Goal: Transaction & Acquisition: Purchase product/service

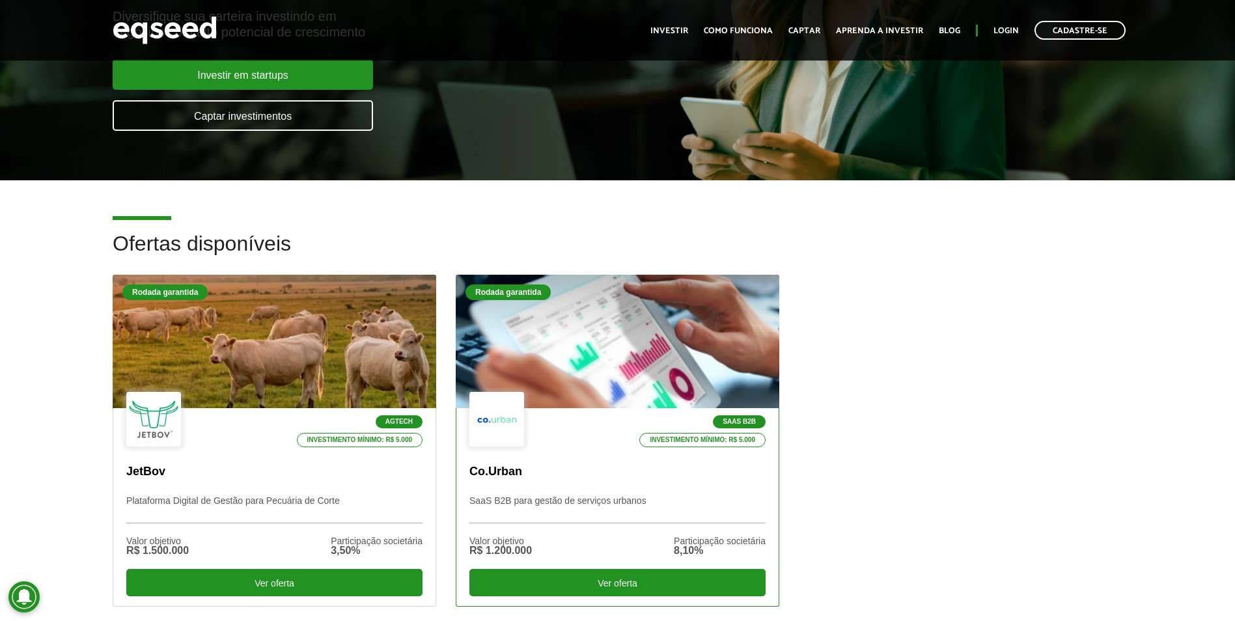
scroll to position [195, 0]
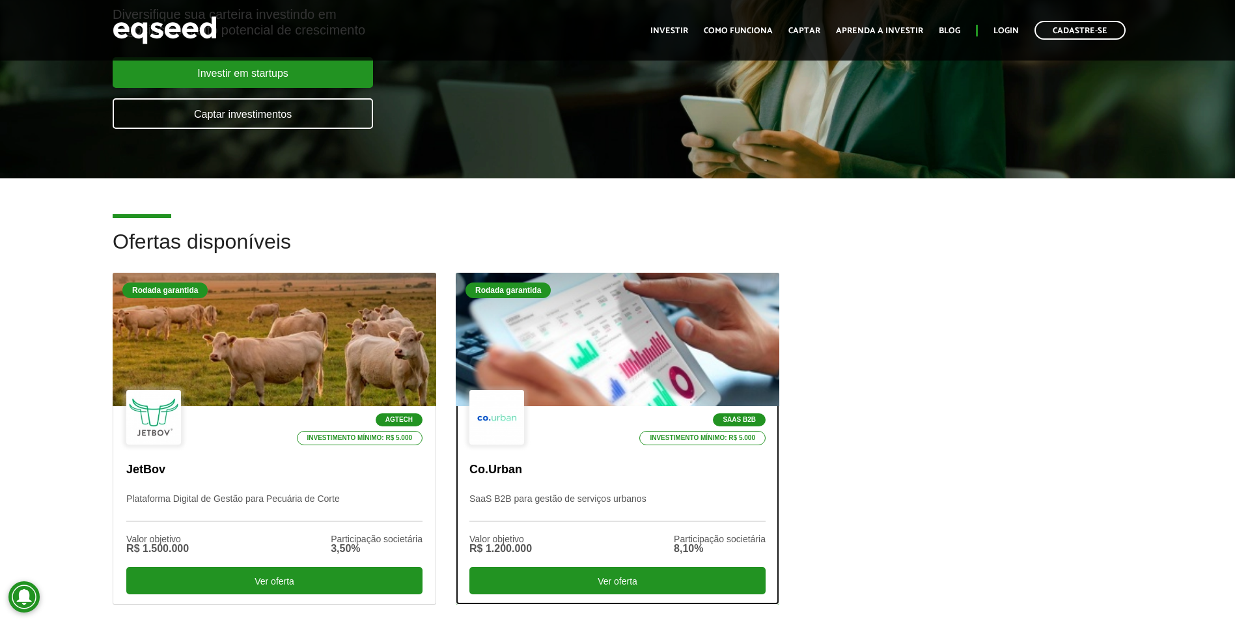
click at [639, 333] on div at bounding box center [617, 340] width 388 height 160
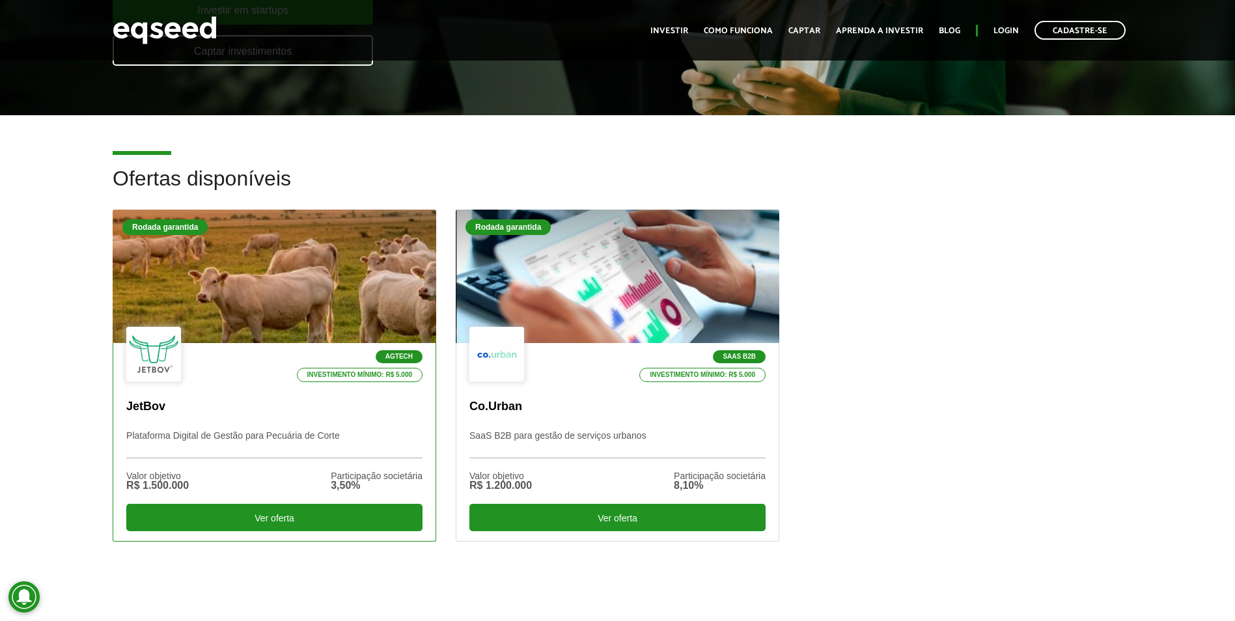
scroll to position [260, 0]
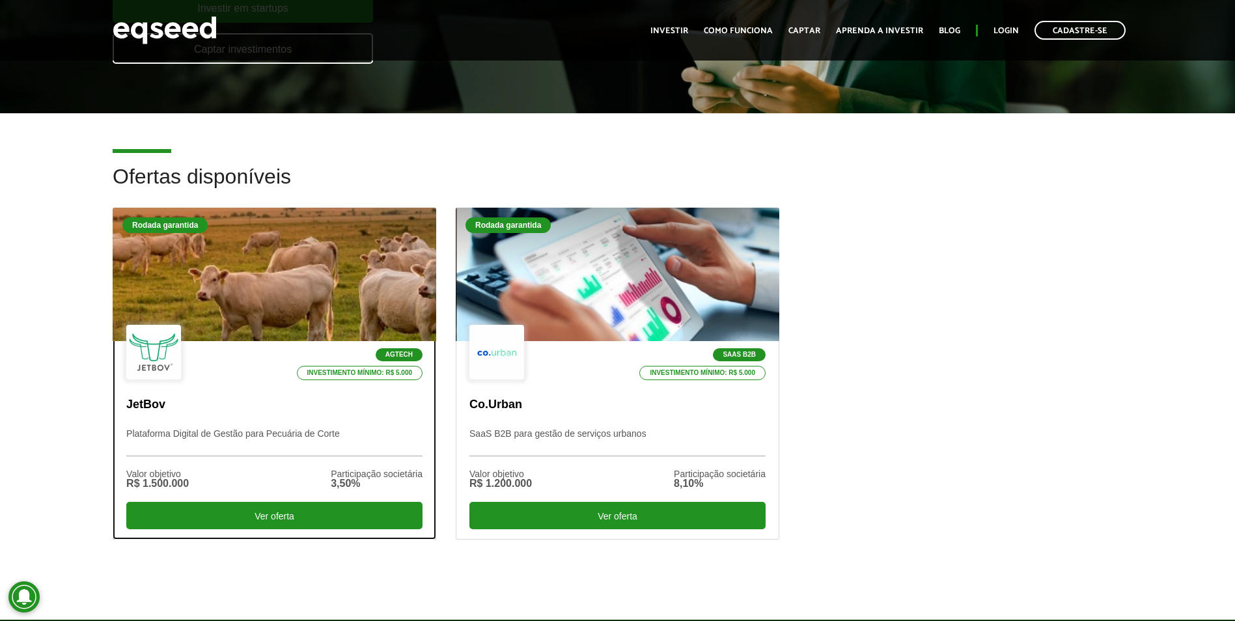
click at [308, 272] on div at bounding box center [274, 275] width 388 height 160
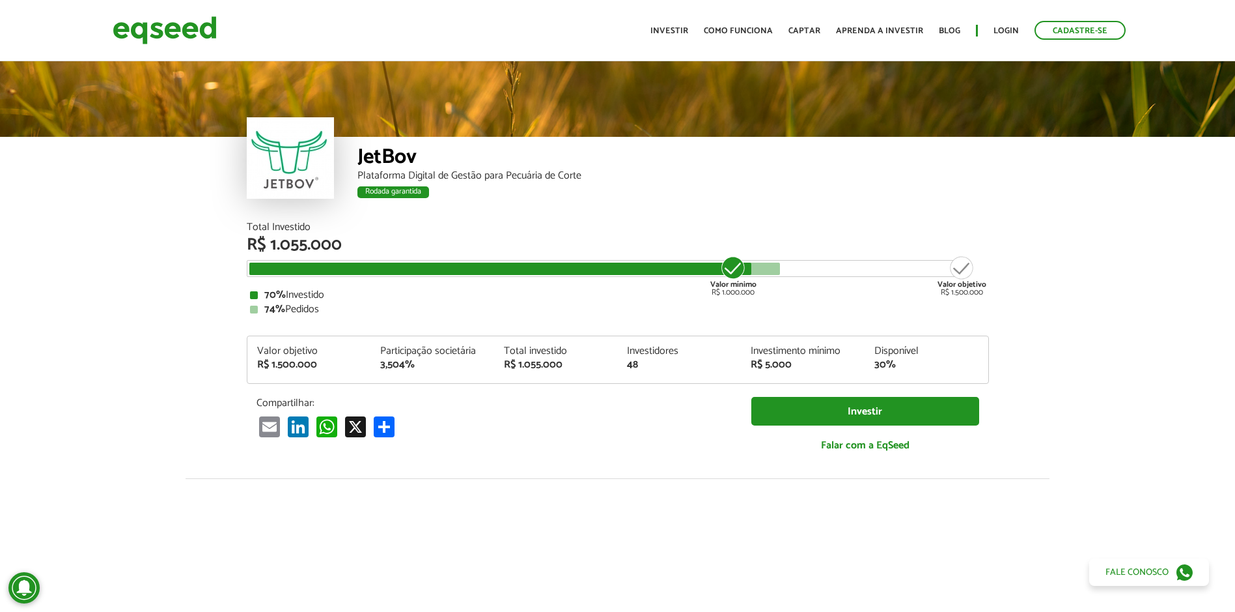
scroll to position [1612, 0]
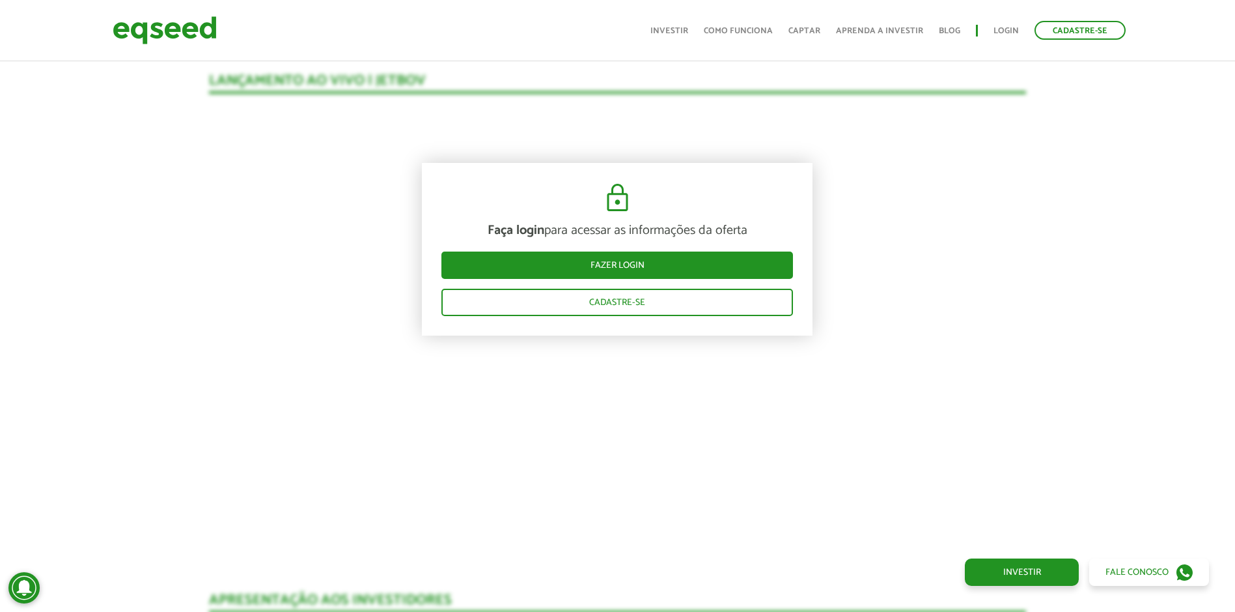
scroll to position [1286, 0]
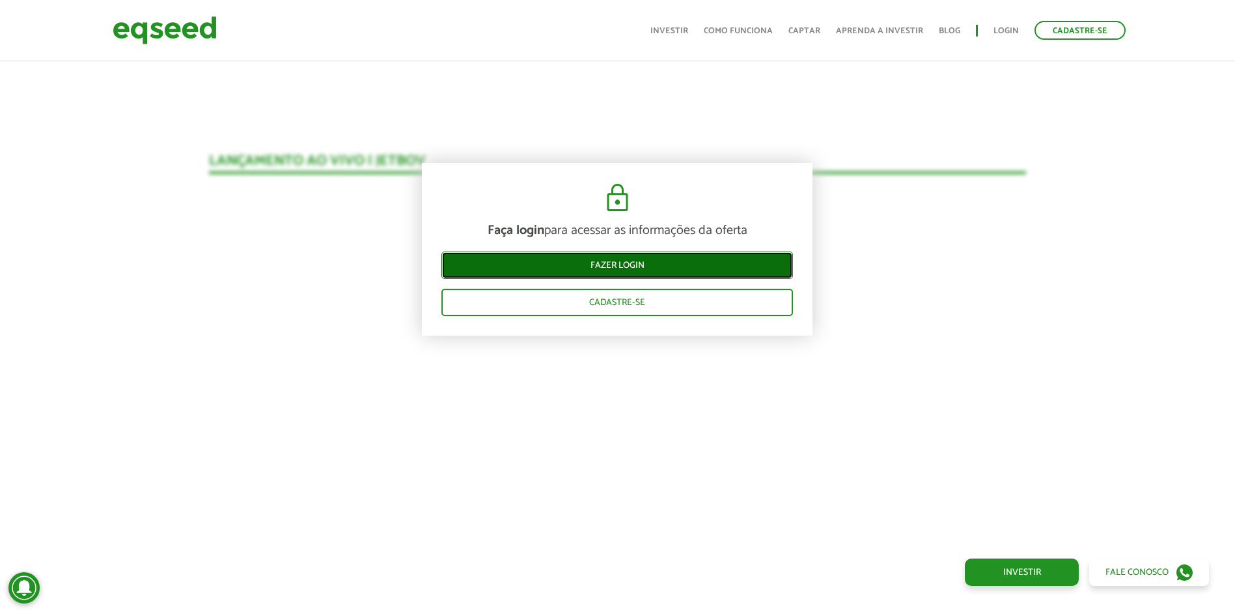
click at [743, 264] on link "Fazer login" at bounding box center [618, 264] width 352 height 27
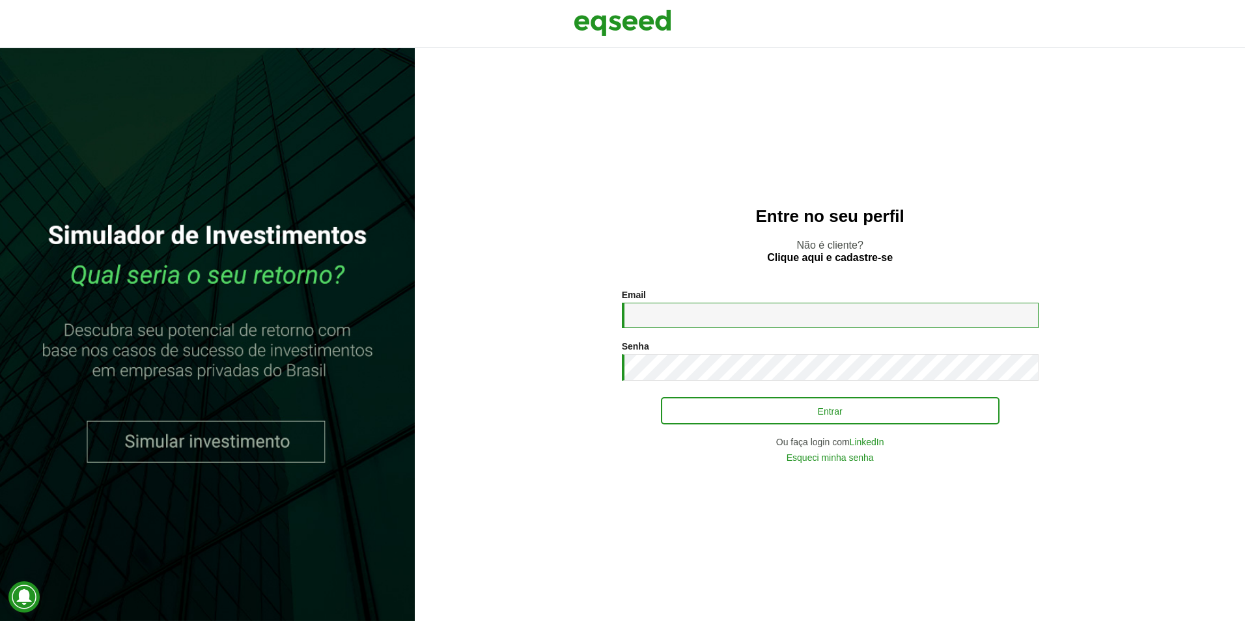
type input "**********"
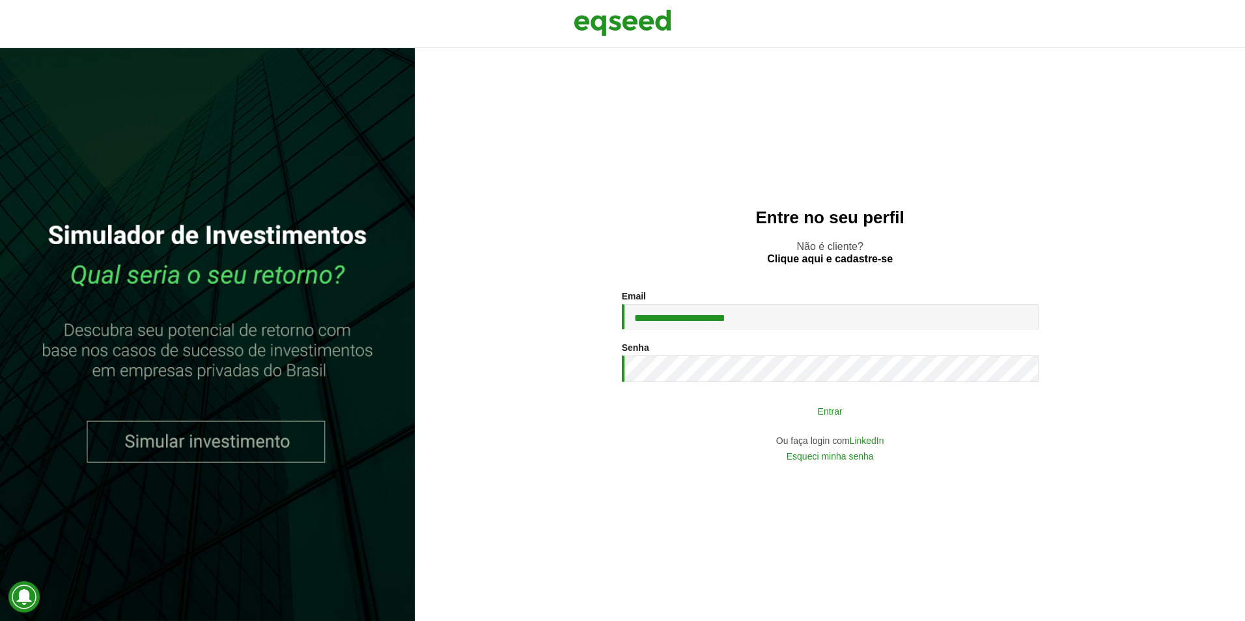
click at [776, 410] on button "Entrar" at bounding box center [830, 411] width 339 height 25
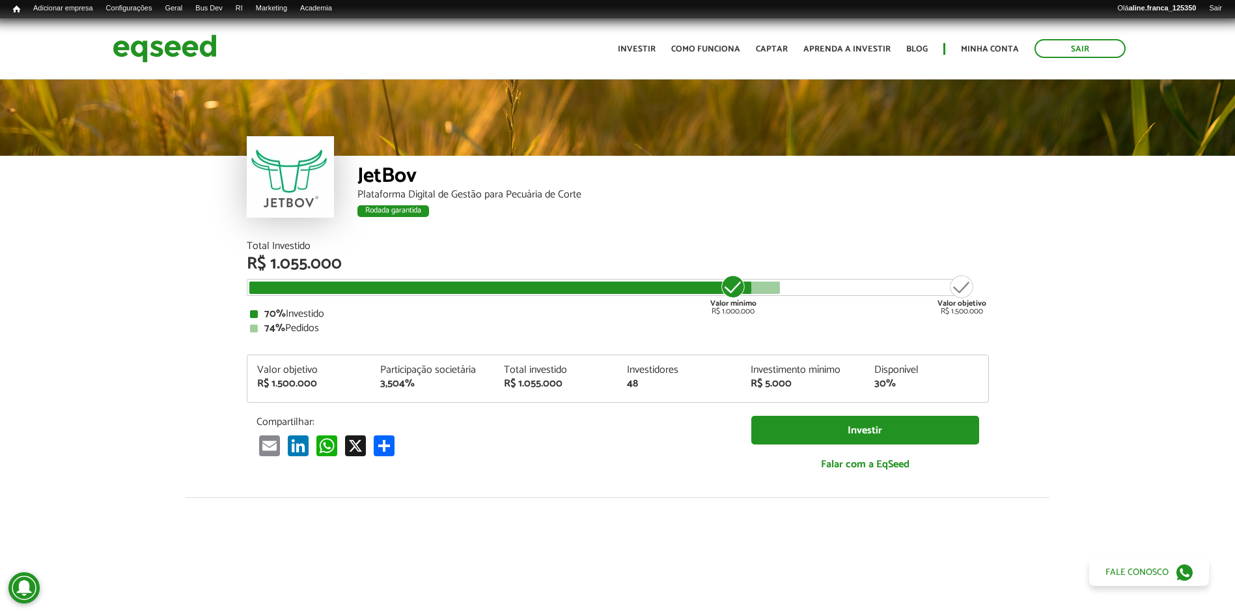
scroll to position [1492, 0]
click at [203, 47] on img at bounding box center [165, 48] width 104 height 35
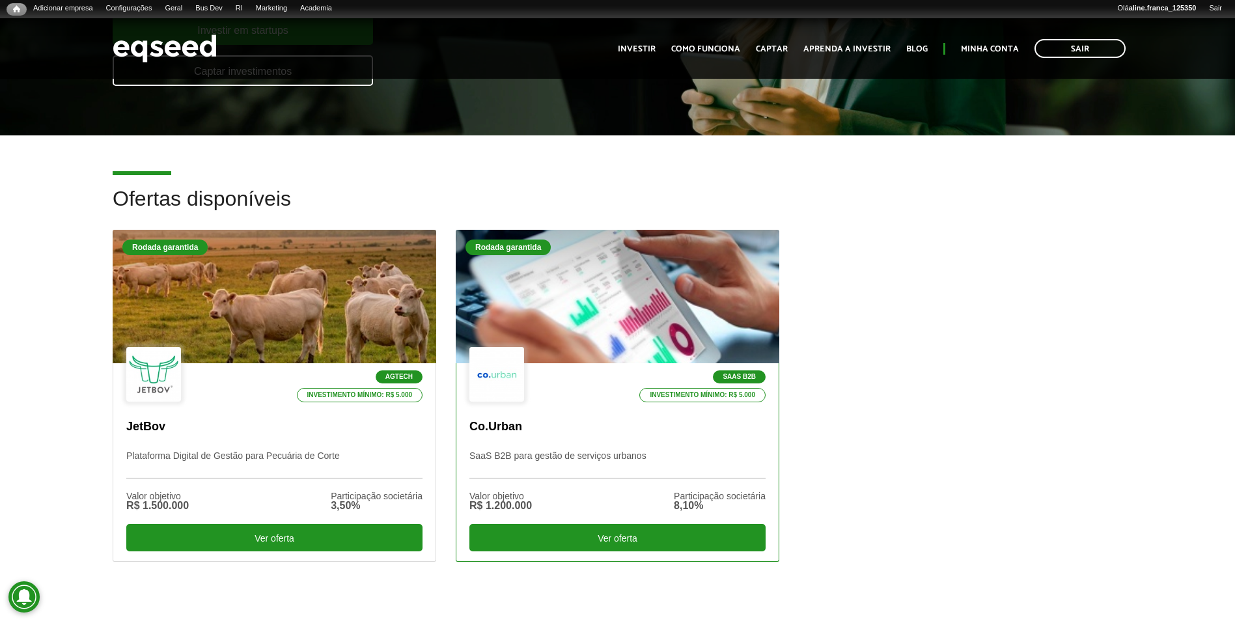
scroll to position [260, 0]
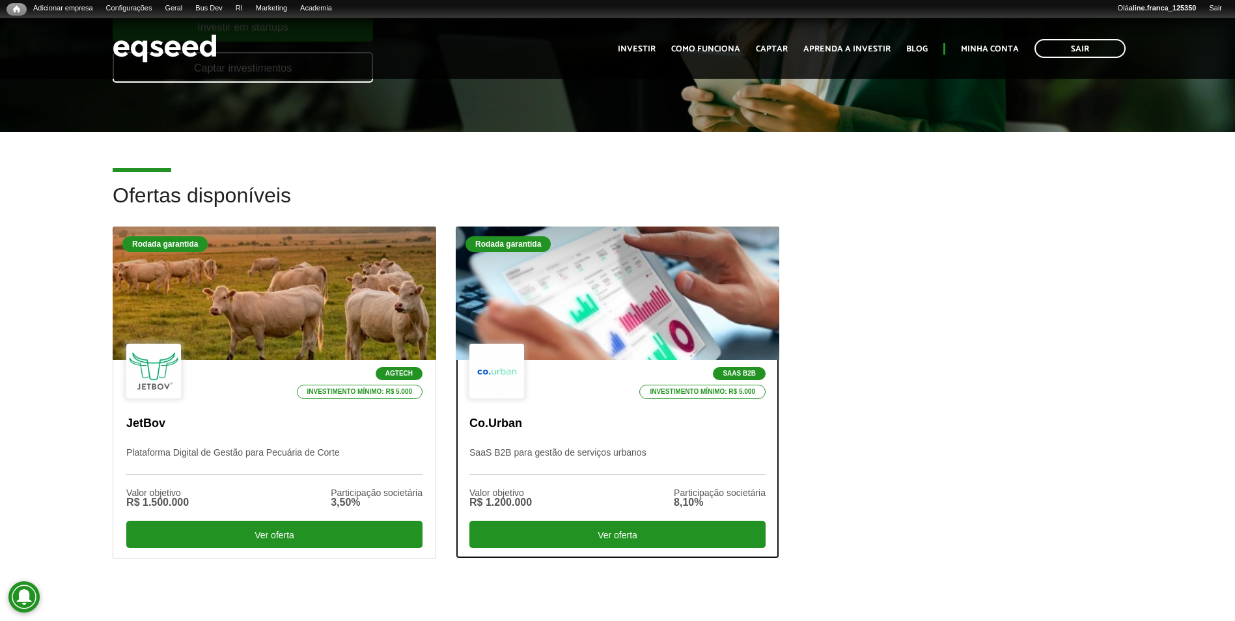
click at [624, 305] on div at bounding box center [617, 294] width 388 height 160
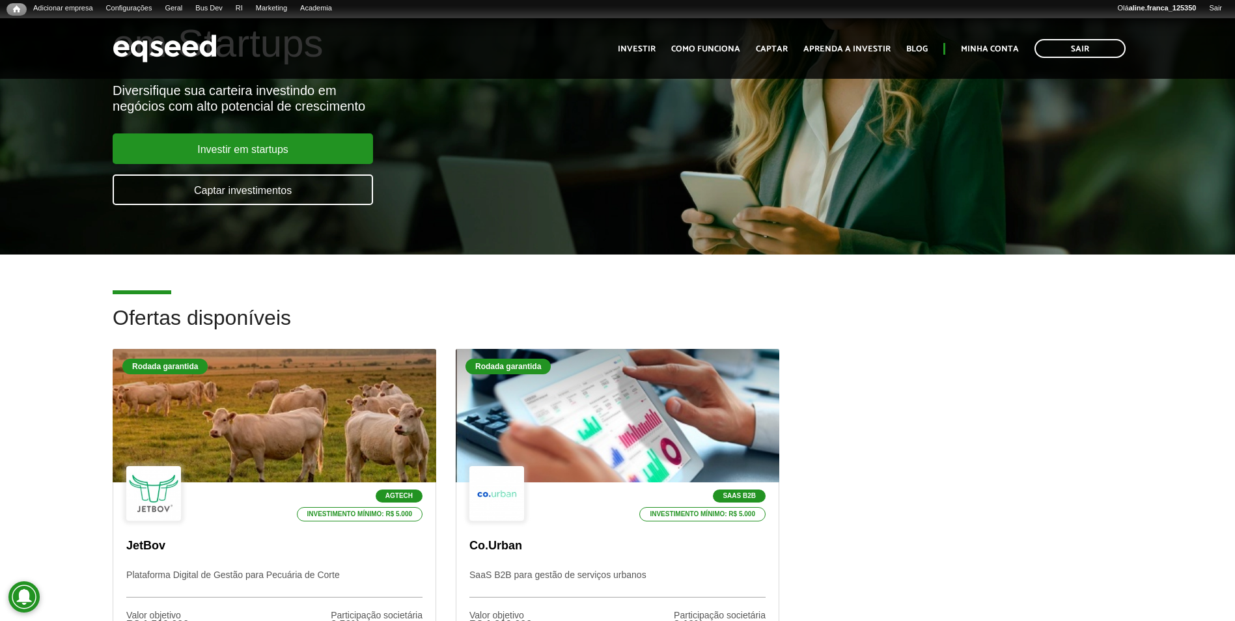
scroll to position [195, 0]
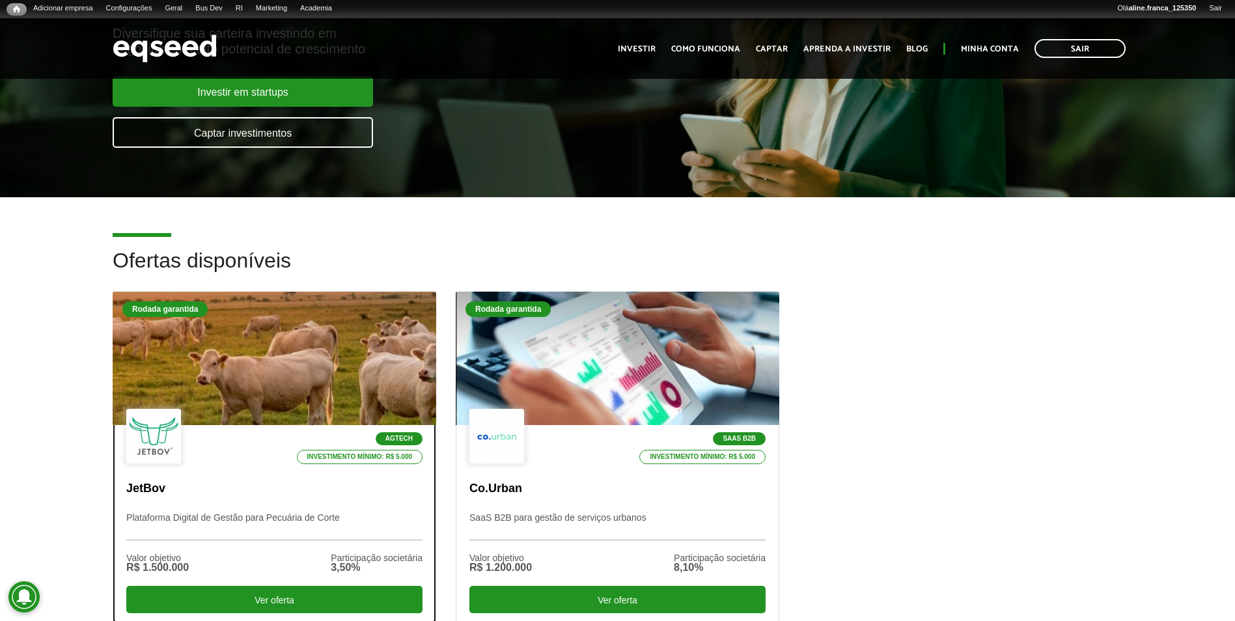
click at [283, 390] on div at bounding box center [274, 359] width 388 height 160
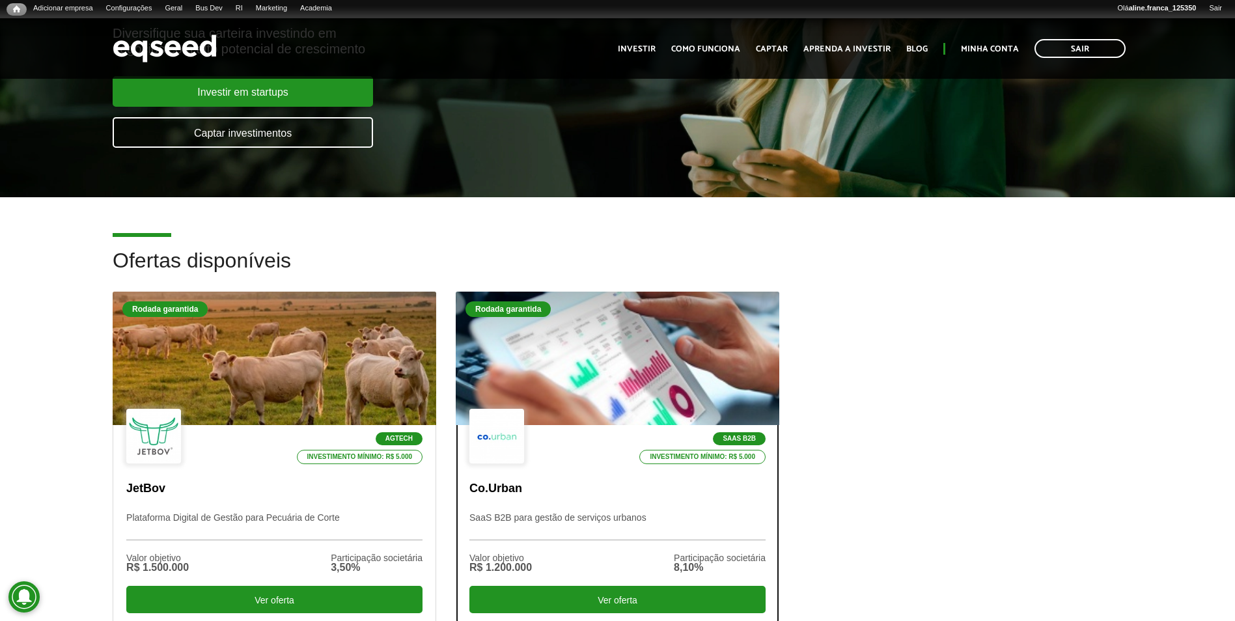
click at [619, 354] on div at bounding box center [617, 359] width 388 height 160
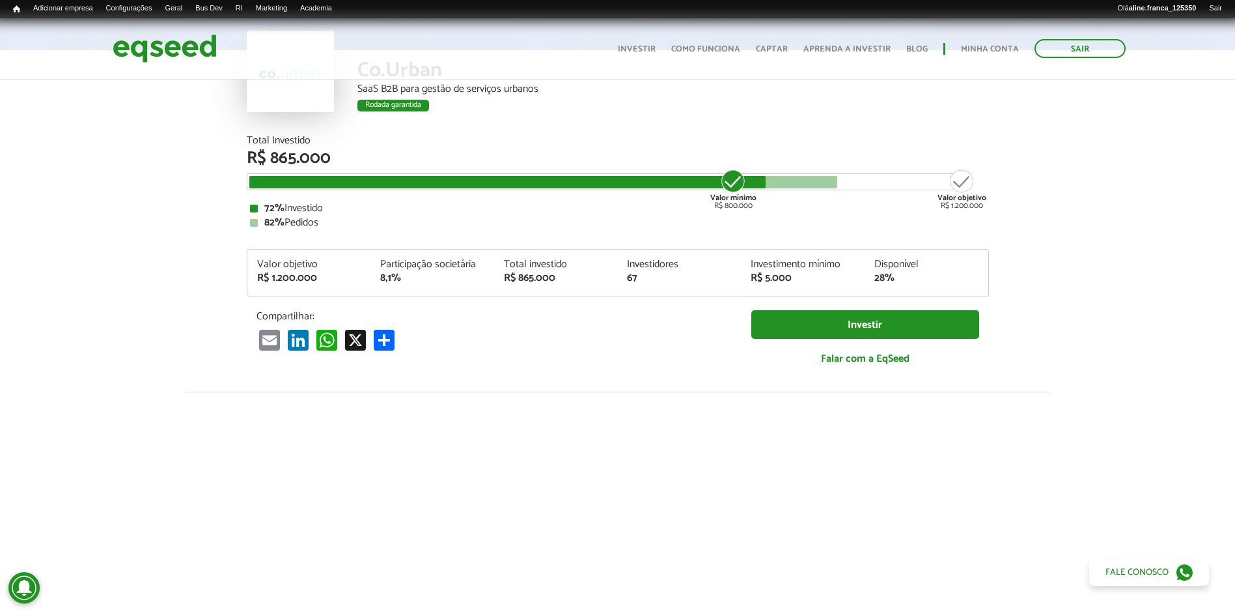
scroll to position [195, 0]
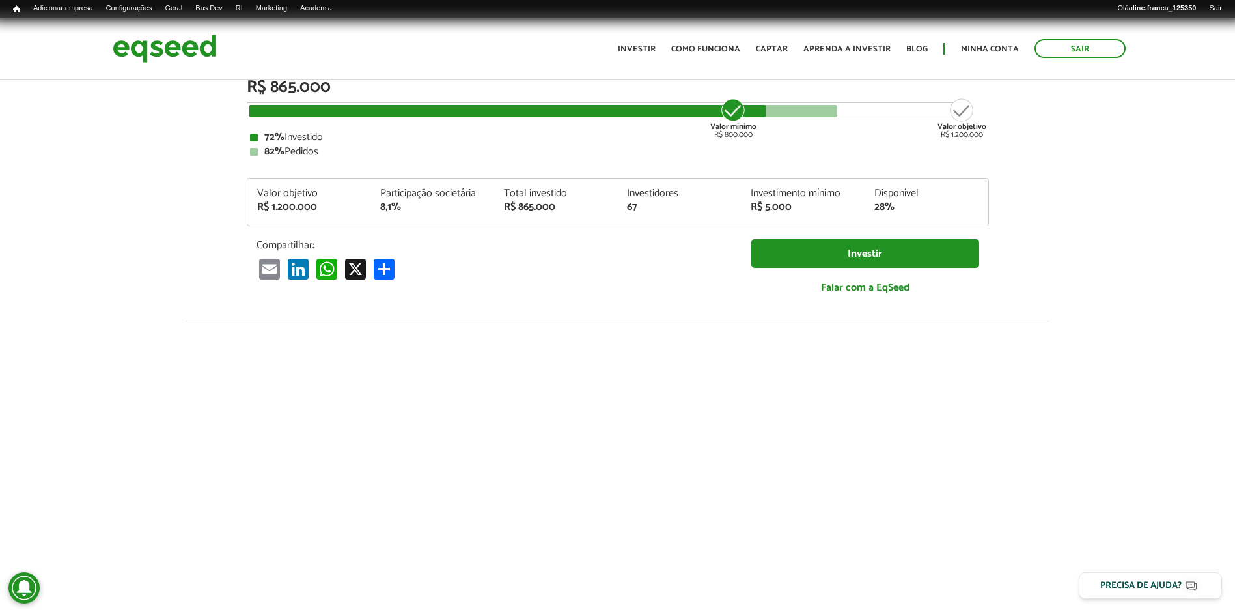
scroll to position [195, 0]
